Goal: Task Accomplishment & Management: Manage account settings

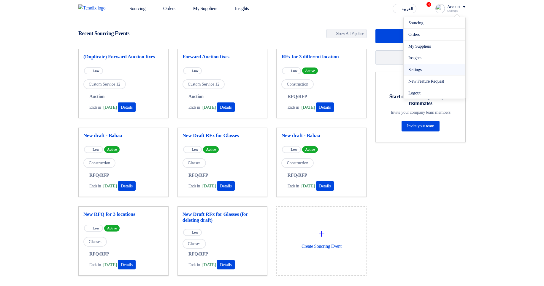
click at [417, 69] on link "Settings" at bounding box center [434, 69] width 52 height 7
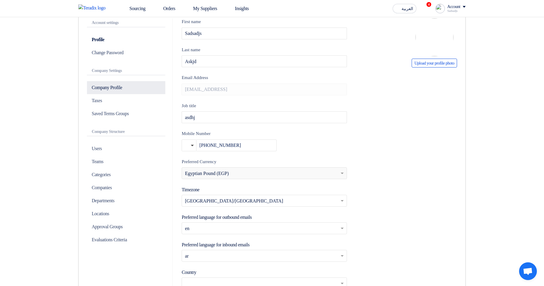
scroll to position [178, 0]
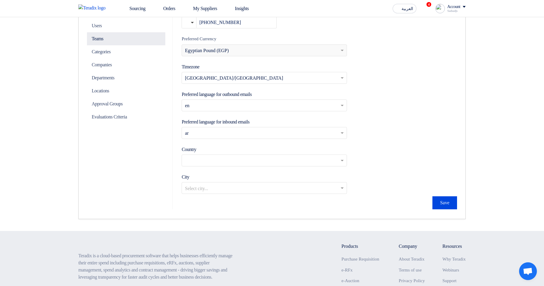
click at [115, 41] on p "Teams" at bounding box center [126, 38] width 78 height 13
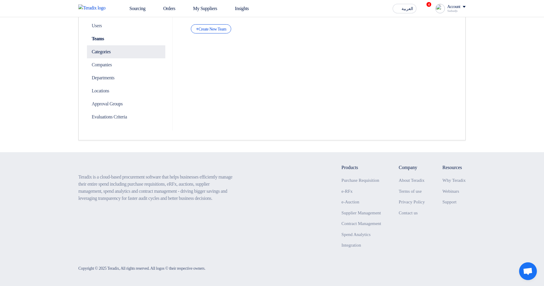
click at [122, 52] on p "Categories" at bounding box center [126, 51] width 78 height 13
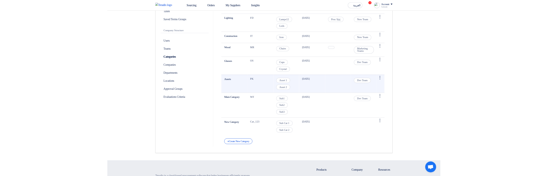
scroll to position [142, 0]
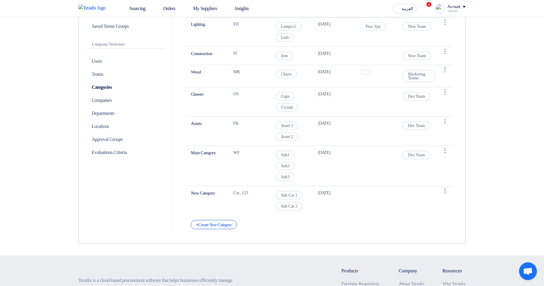
click at [220, 230] on div "Define Custom Supplier Categories New Supplier Users Access Main Category Code …" at bounding box center [319, 82] width 284 height 303
click at [221, 228] on div "+ Create New Category" at bounding box center [214, 224] width 46 height 9
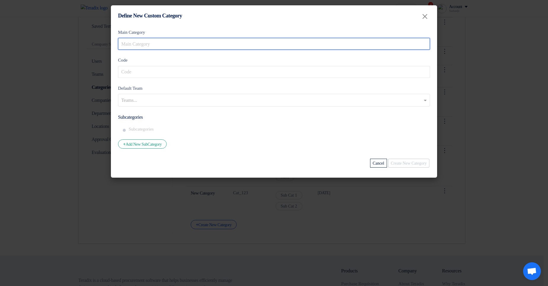
click at [212, 47] on input "Main Category" at bounding box center [274, 44] width 312 height 12
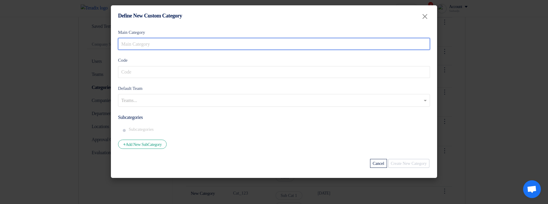
click at [212, 47] on input "Main Category" at bounding box center [274, 44] width 312 height 12
type input "nnn"
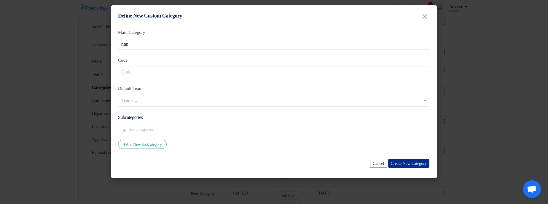
click at [406, 162] on button "Create New Category" at bounding box center [408, 163] width 41 height 9
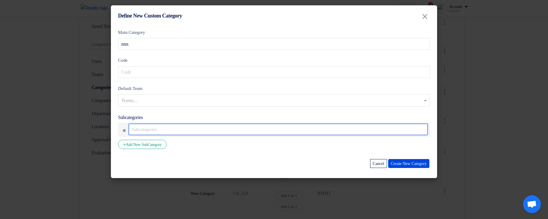
click at [196, 130] on input "text" at bounding box center [278, 129] width 299 height 11
type input "mmj"
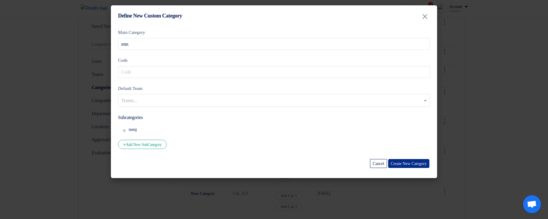
click at [409, 167] on button "Create New Category" at bounding box center [408, 163] width 41 height 9
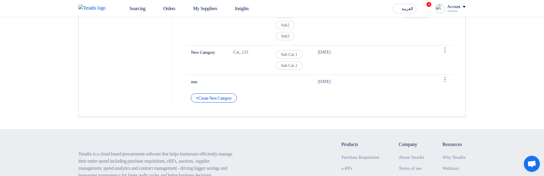
scroll to position [285, 0]
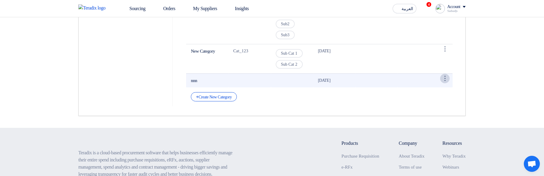
click at [442, 77] on div "⋮" at bounding box center [444, 78] width 9 height 9
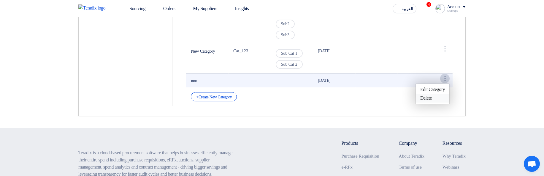
click at [434, 97] on link "Delete" at bounding box center [432, 98] width 34 height 9
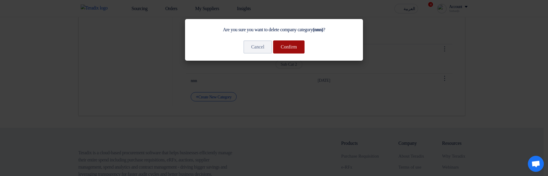
click at [293, 46] on button "Confirm" at bounding box center [288, 46] width 31 height 13
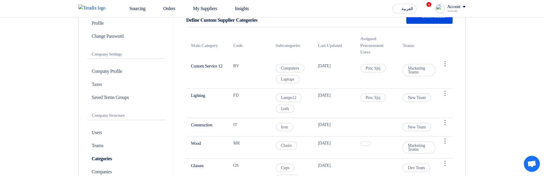
scroll to position [71, 0]
click at [114, 144] on p "Teams" at bounding box center [126, 145] width 78 height 13
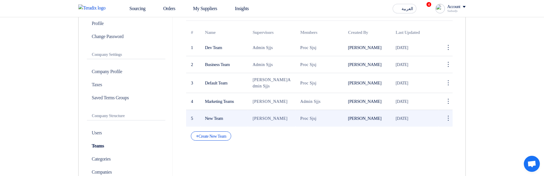
drag, startPoint x: 209, startPoint y: 47, endPoint x: 332, endPoint y: 120, distance: 143.4
click at [332, 120] on tbody "1 Dev Team Admin Sjjs Proc Sjsj [PERSON_NAME] [DATE] ⋮ Edit Team [GEOGRAPHIC_DA…" at bounding box center [319, 82] width 266 height 87
click at [334, 120] on td "Proc Sjsj" at bounding box center [319, 118] width 48 height 17
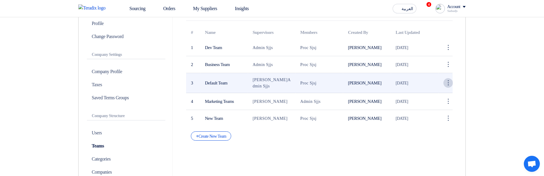
click at [445, 82] on div "⋮" at bounding box center [447, 82] width 9 height 9
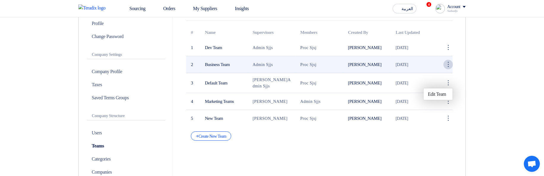
click at [443, 67] on div "⋮" at bounding box center [447, 64] width 9 height 9
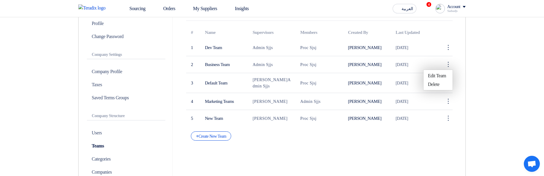
click at [479, 80] on section "Account settings Profile Change Password Company Settings Company Profile Taxes…" at bounding box center [272, 119] width 544 height 279
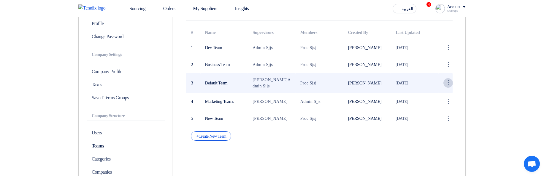
click at [451, 82] on div "⋮" at bounding box center [447, 82] width 9 height 9
click at [445, 90] on link "Edit Team" at bounding box center [437, 94] width 29 height 9
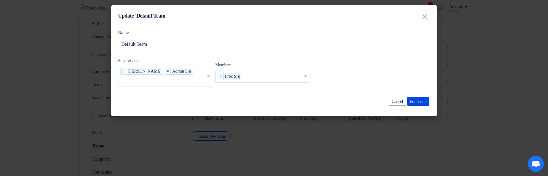
click at [342, 62] on div "Supervisors Supervisors... × Sadsadjs Askjd × Admin Sjjs × Members members... ×…" at bounding box center [274, 74] width 312 height 34
click at [208, 76] on span at bounding box center [208, 76] width 3 height 2
click at [372, 72] on div "Supervisors Supervisors... × Sadsadjs Askjd × Admin Sjjs × Members members... ×…" at bounding box center [274, 74] width 312 height 34
click at [301, 77] on input "text" at bounding box center [273, 77] width 59 height 10
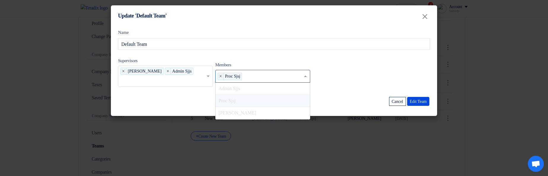
click at [370, 72] on div "Supervisors Supervisors... × Sadsadjs Askjd × Admin Sjjs × Members members... ×…" at bounding box center [274, 74] width 312 height 34
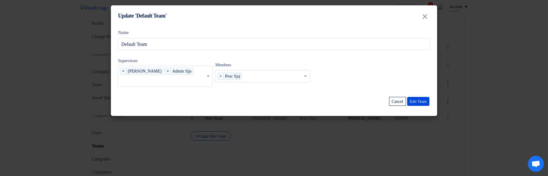
click at [491, 70] on modal-container "Update 'Default Team' × Name Default Team Supervisors Supervisors... × Sadsadjs…" at bounding box center [274, 88] width 548 height 176
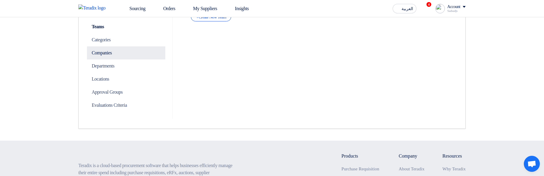
scroll to position [225, 0]
